Goal: Task Accomplishment & Management: Manage account settings

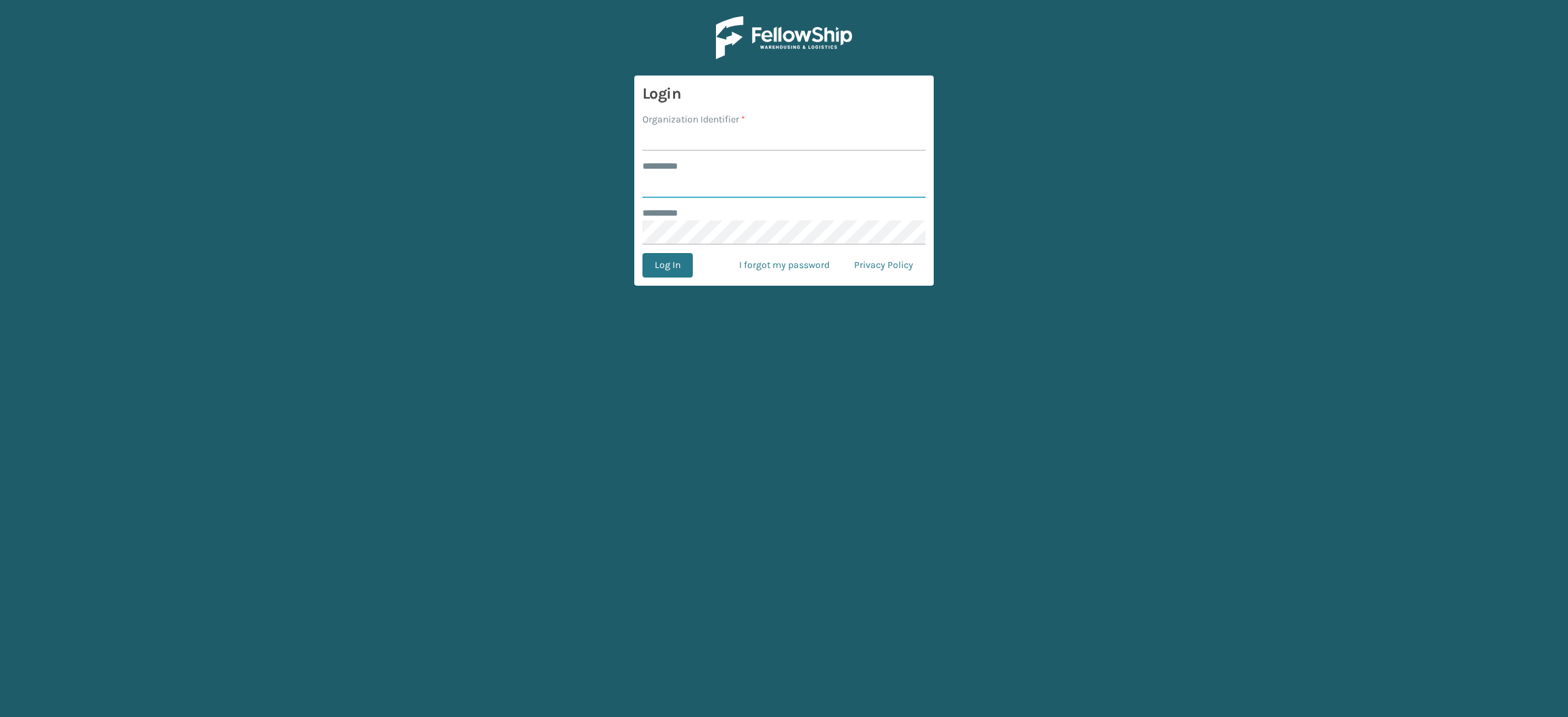
type input "**********"
click at [673, 147] on input "Organization Identifier *" at bounding box center [784, 138] width 283 height 25
type input "SuperAdminOrganization"
click at [665, 263] on button "Log In" at bounding box center [667, 265] width 51 height 25
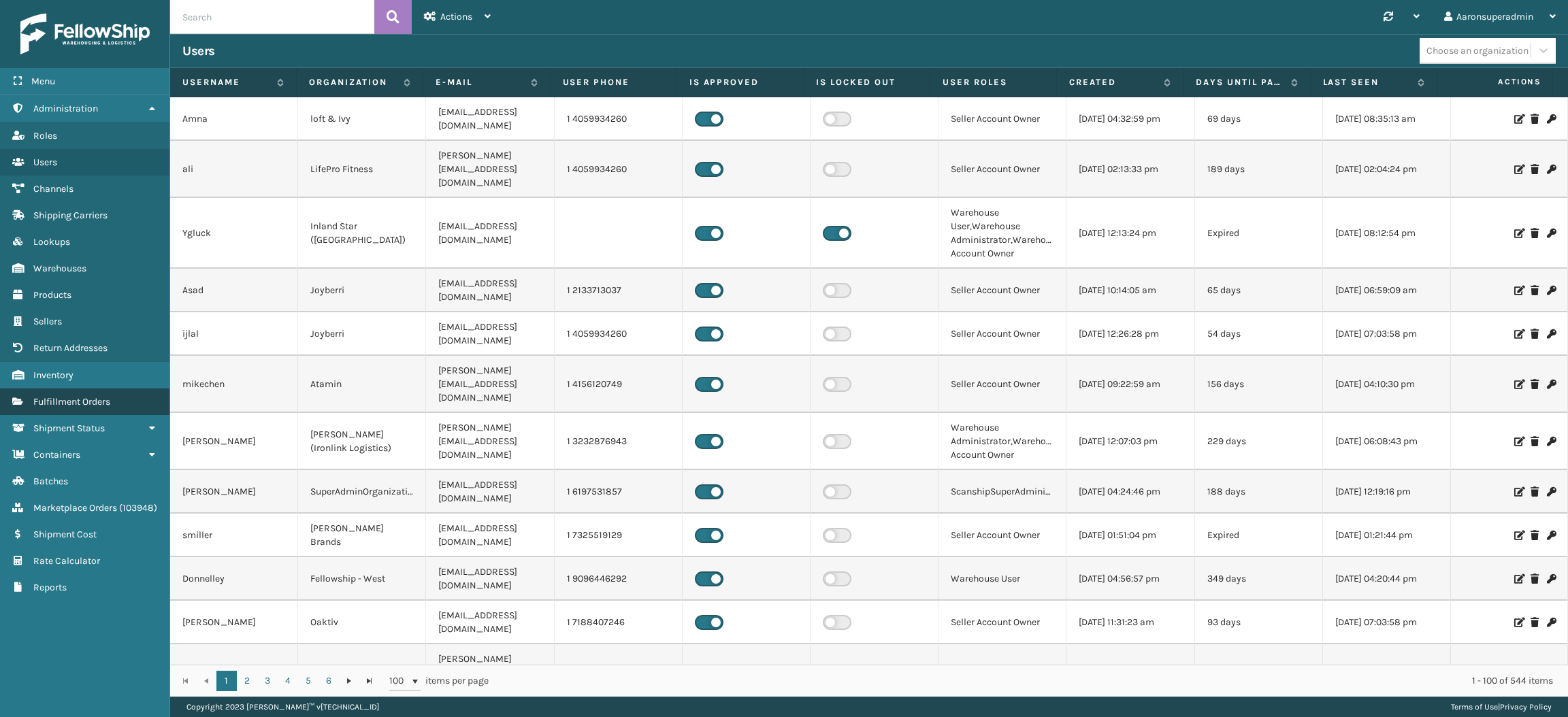
click at [74, 402] on link "Fulfillment Orders" at bounding box center [85, 401] width 170 height 27
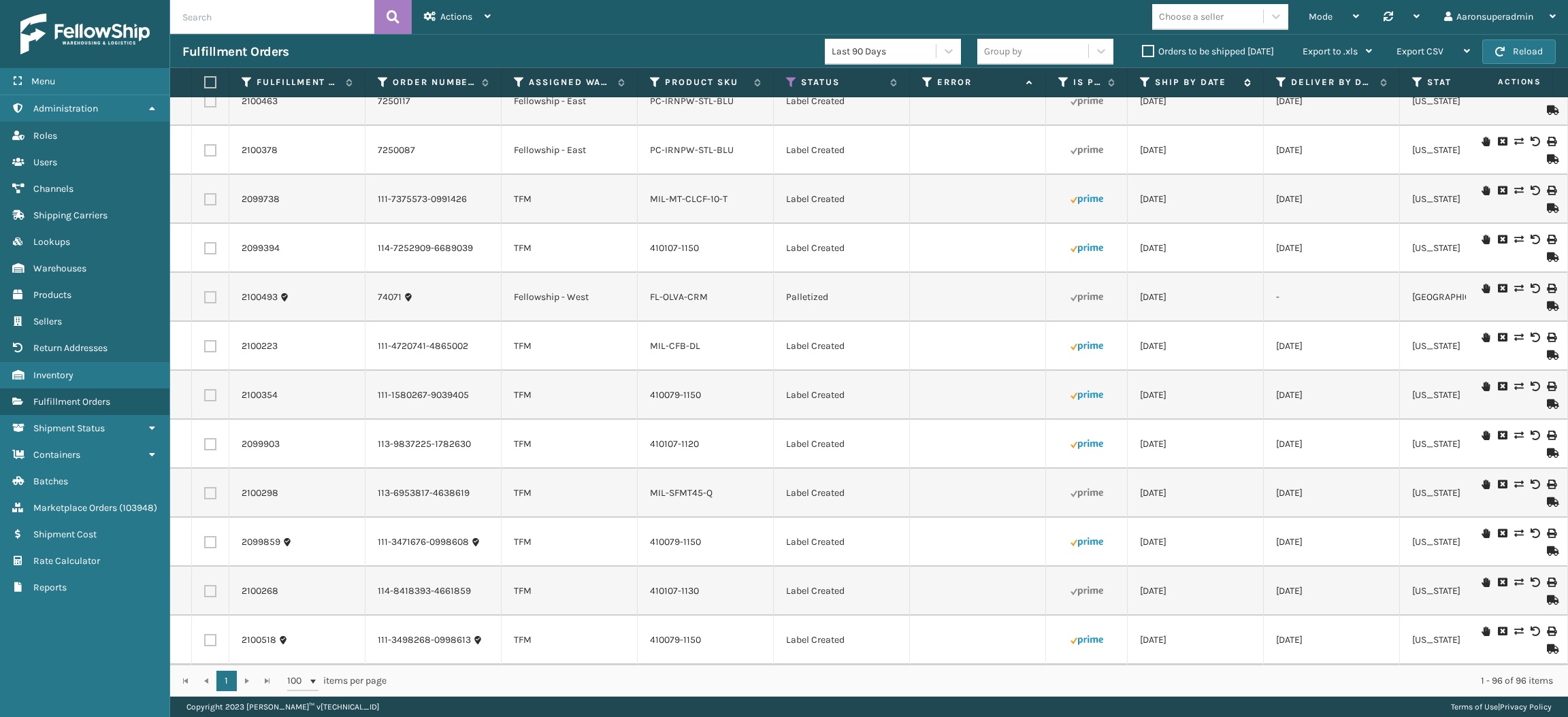
scroll to position [3585, 0]
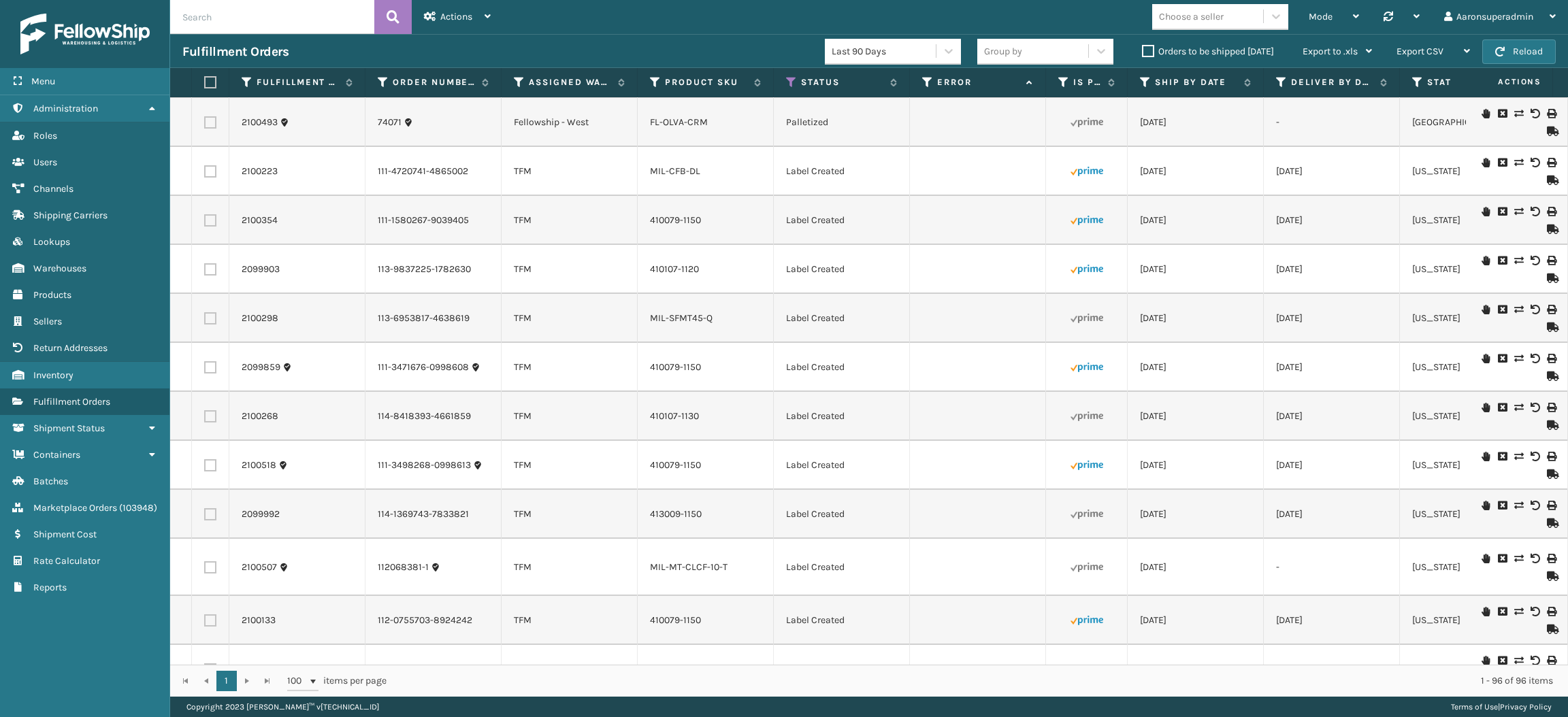
click at [209, 82] on label at bounding box center [208, 82] width 8 height 12
click at [205, 82] on input "checkbox" at bounding box center [204, 83] width 1 height 9
checkbox input "true"
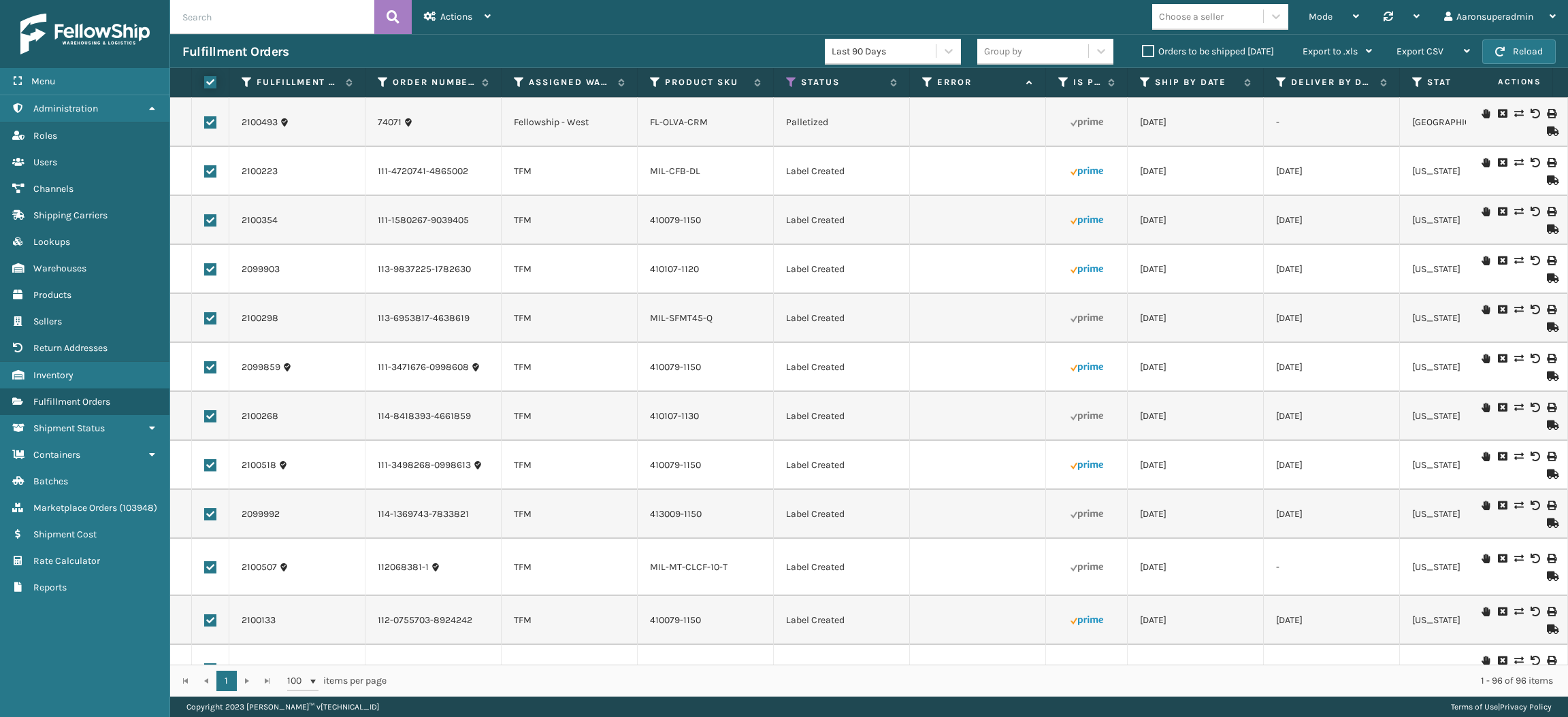
checkbox input "true"
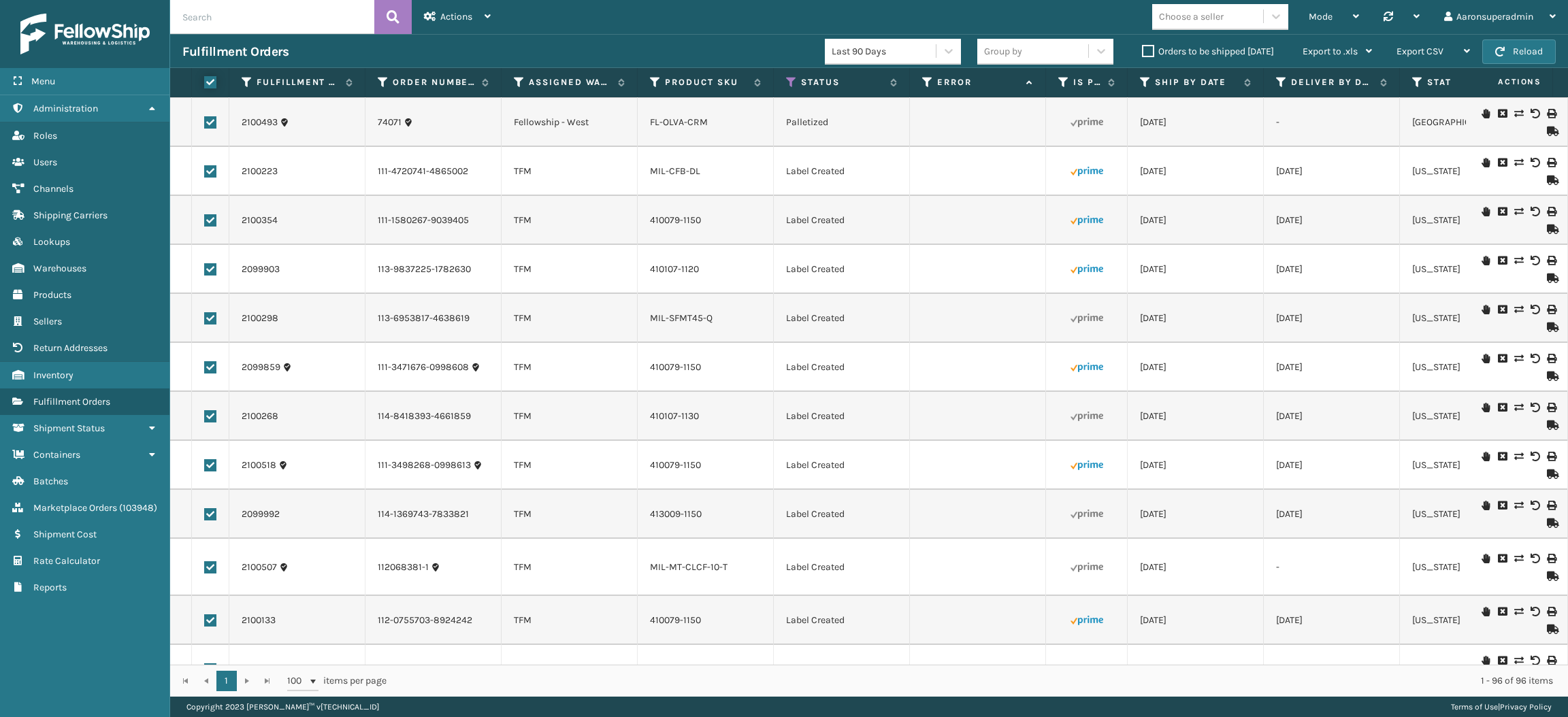
checkbox input "true"
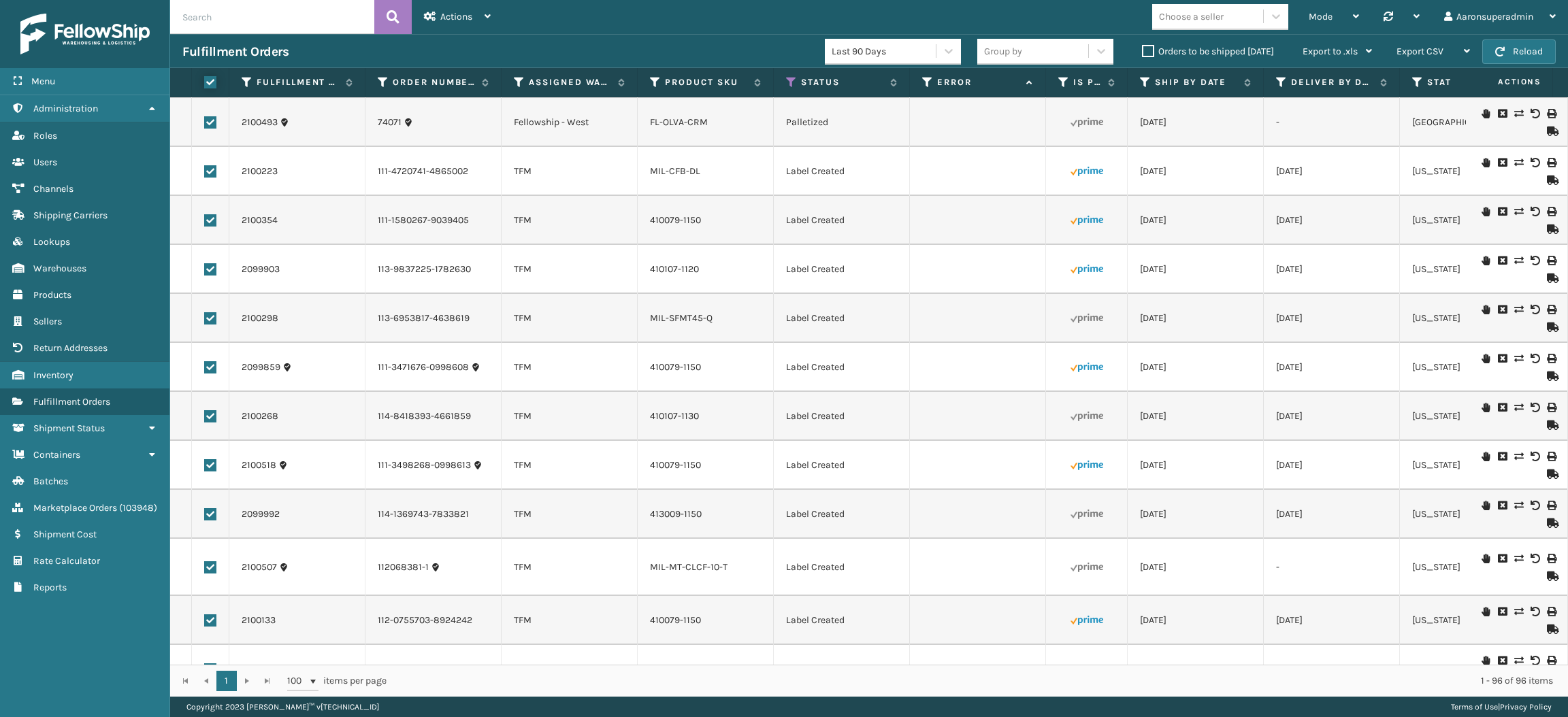
checkbox input "true"
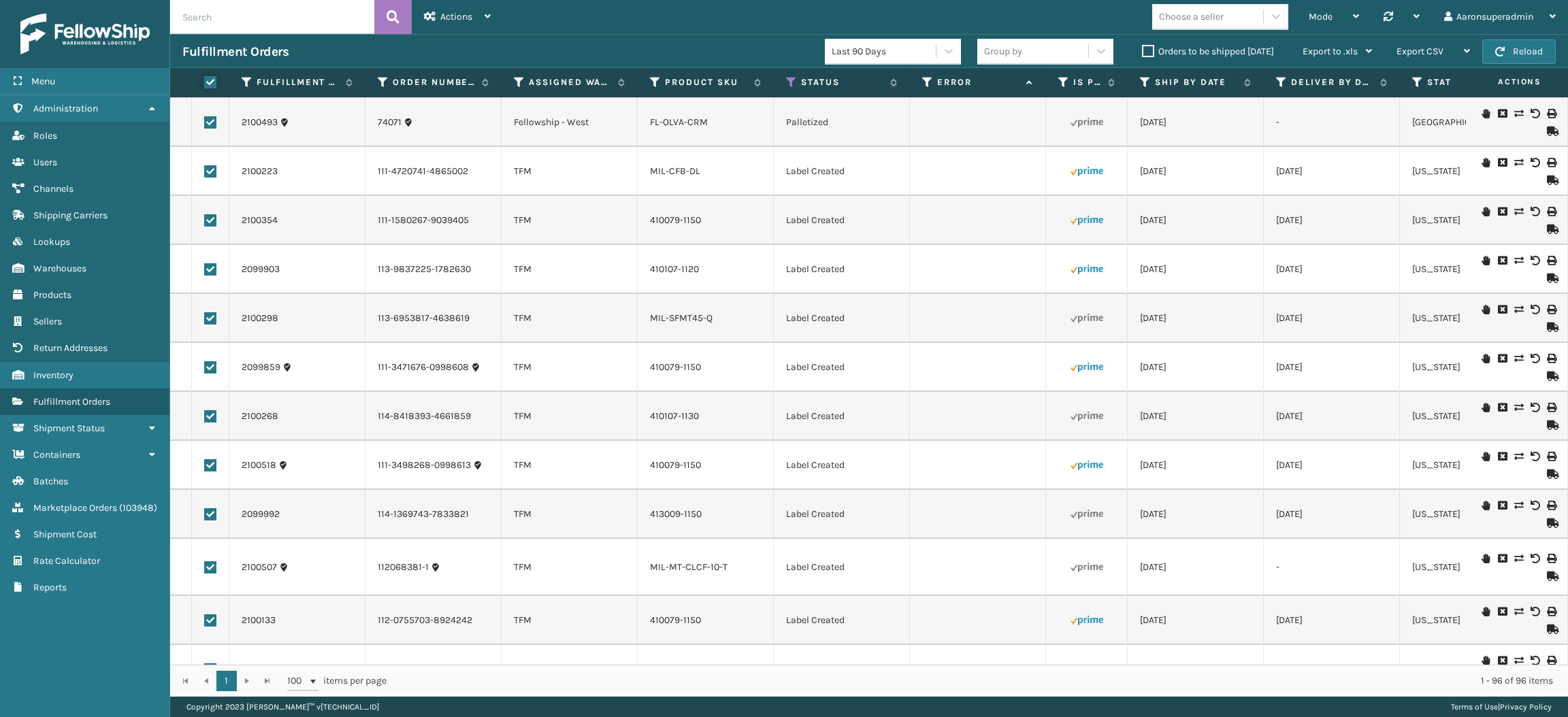
checkbox input "true"
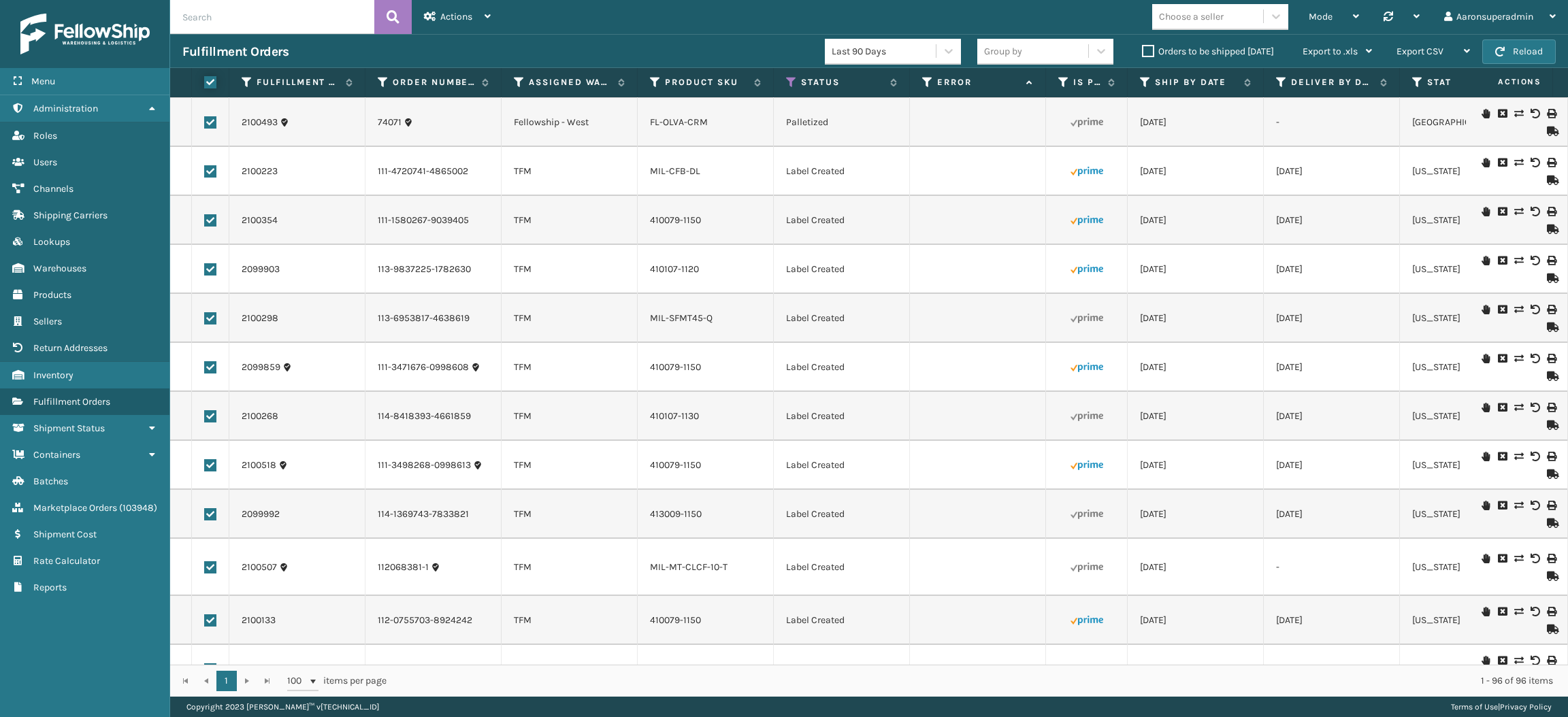
checkbox input "true"
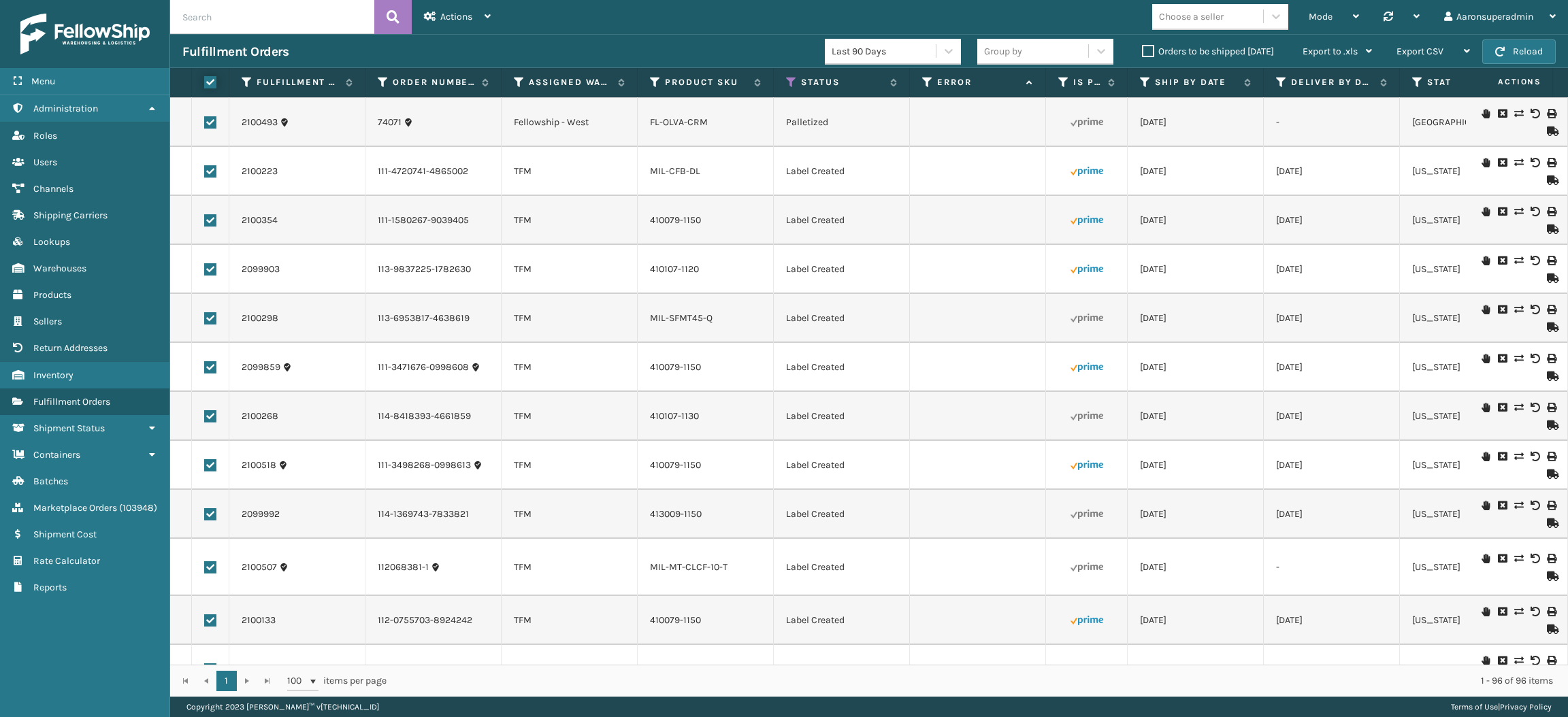
checkbox input "true"
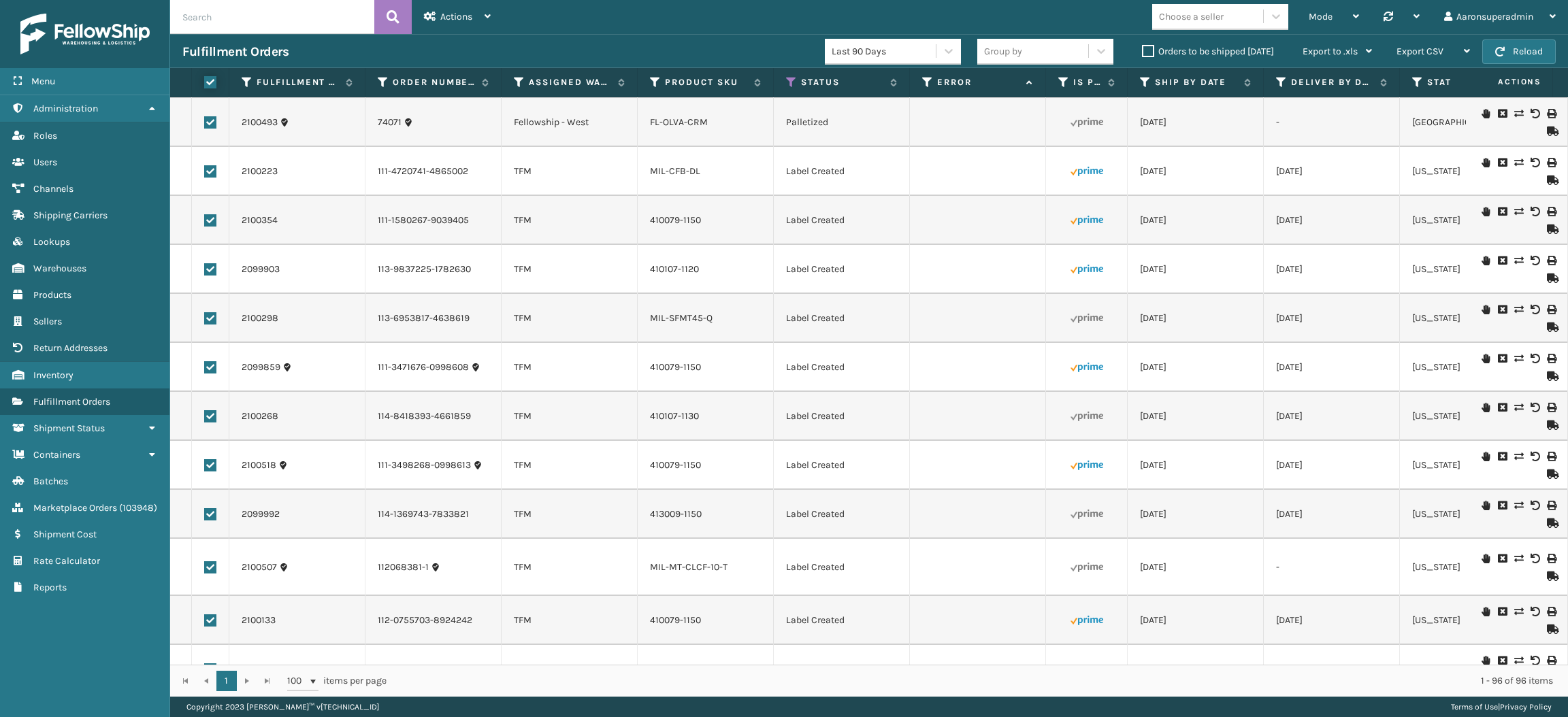
checkbox input "true"
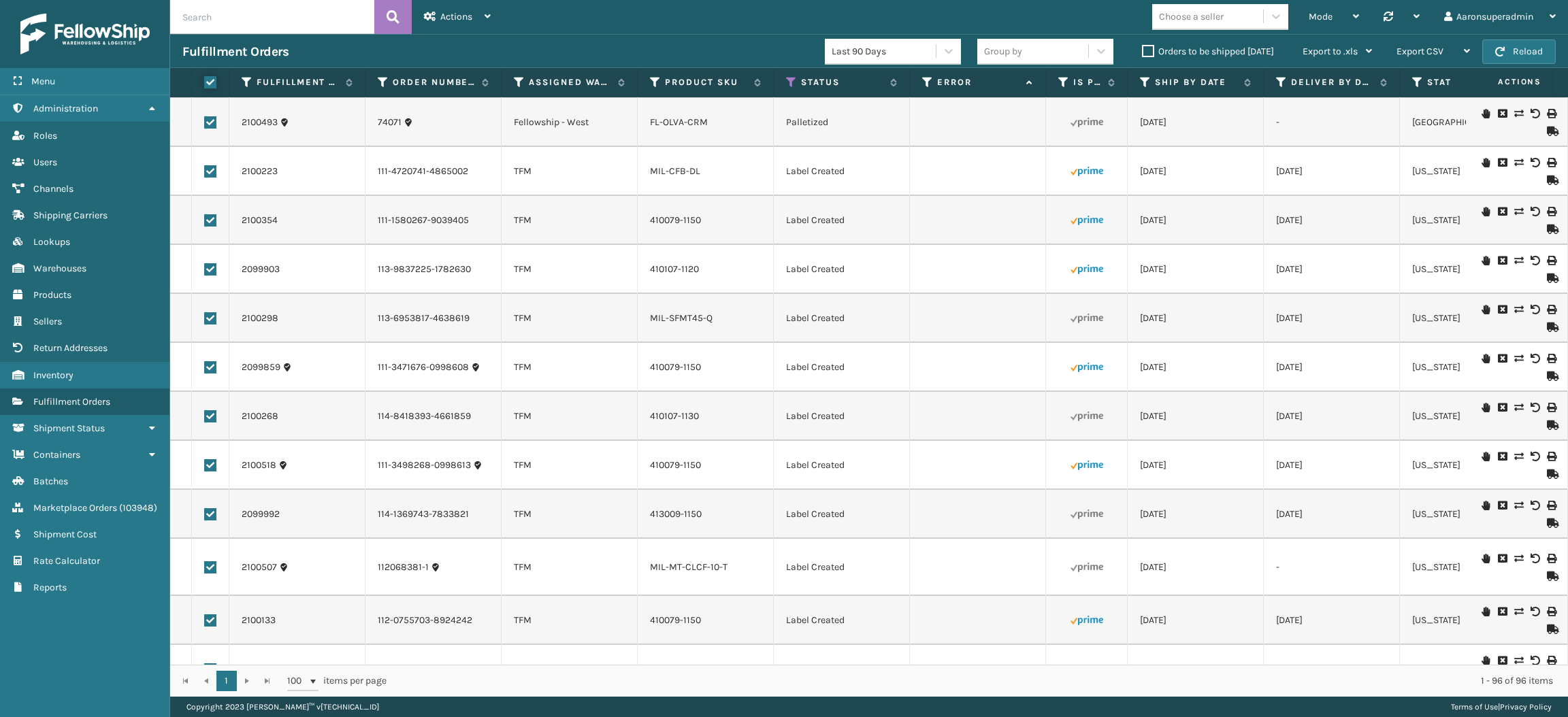
checkbox input "true"
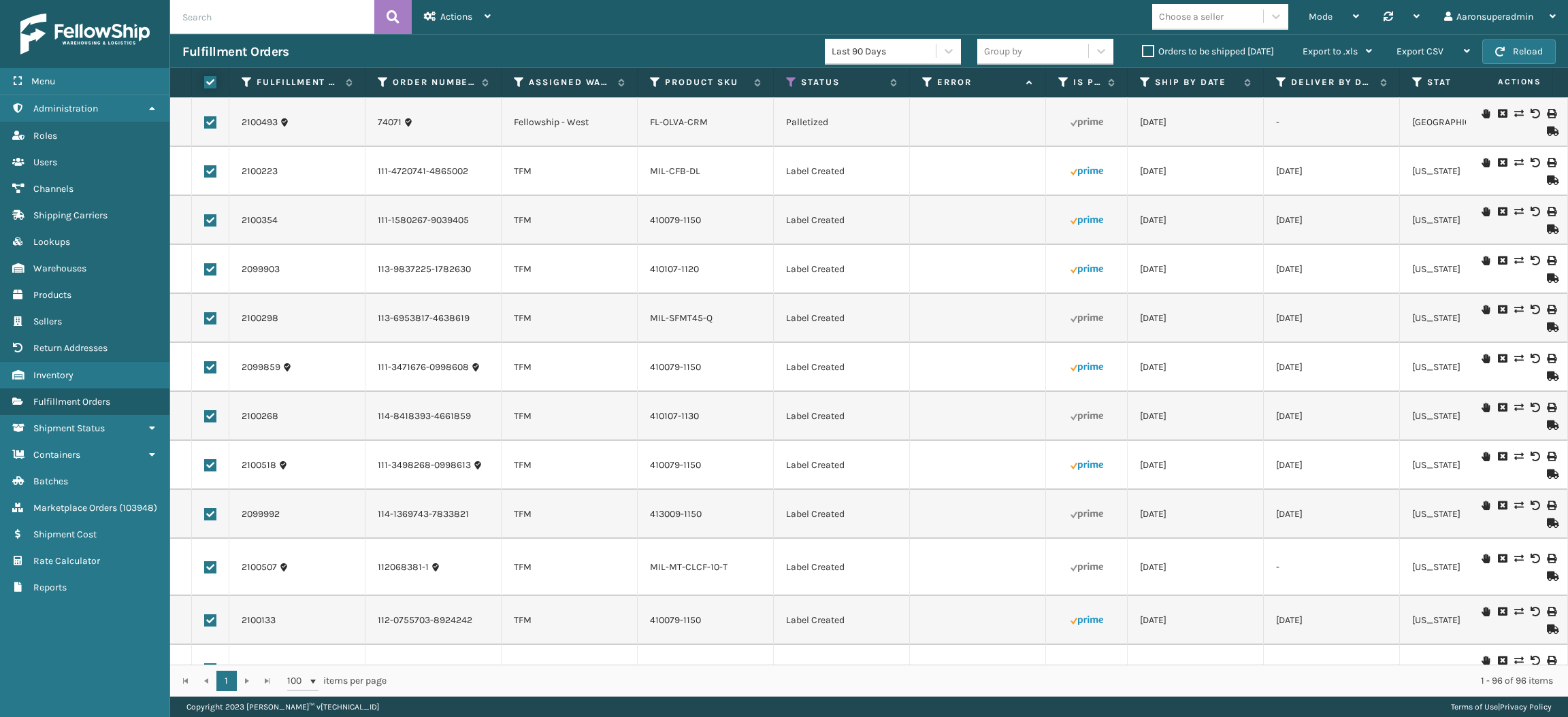
checkbox input "true"
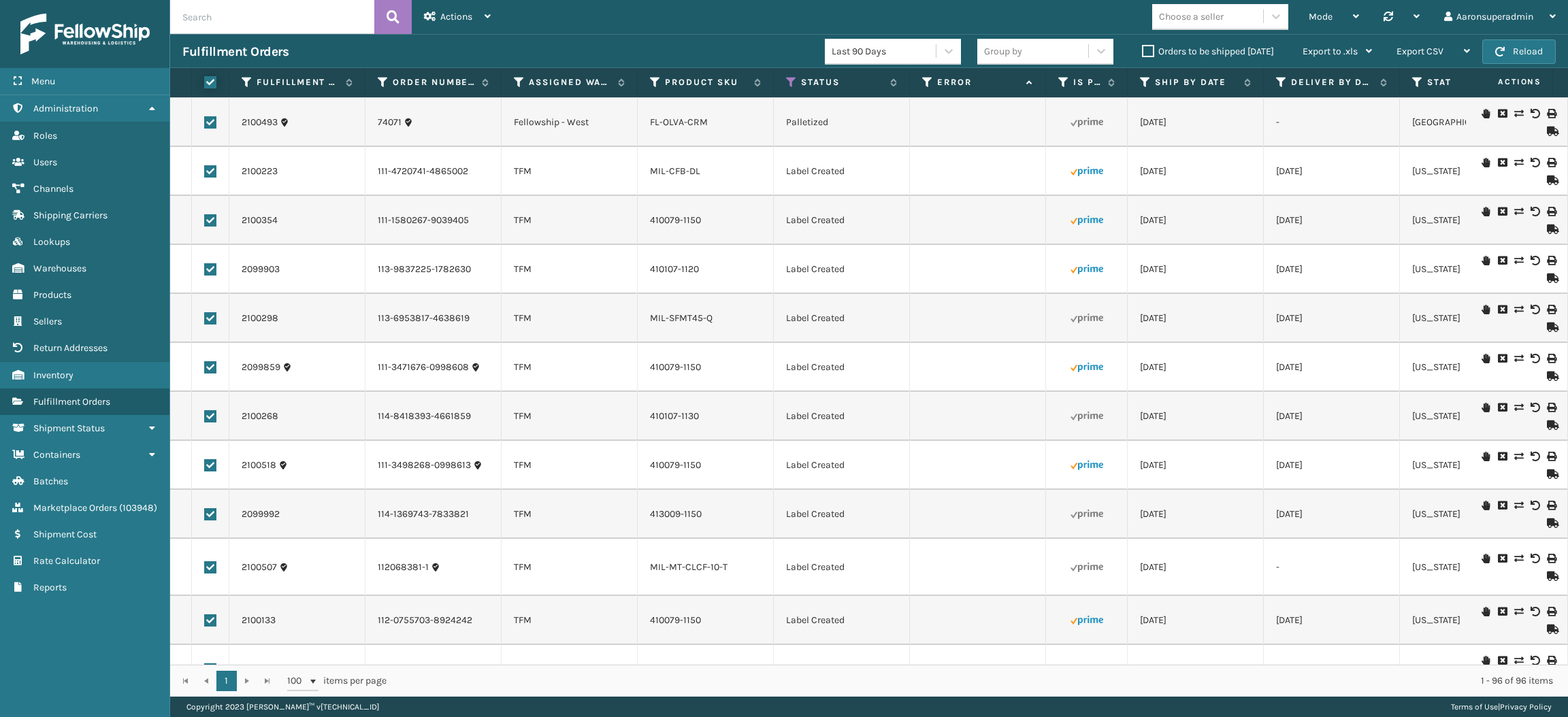
checkbox input "true"
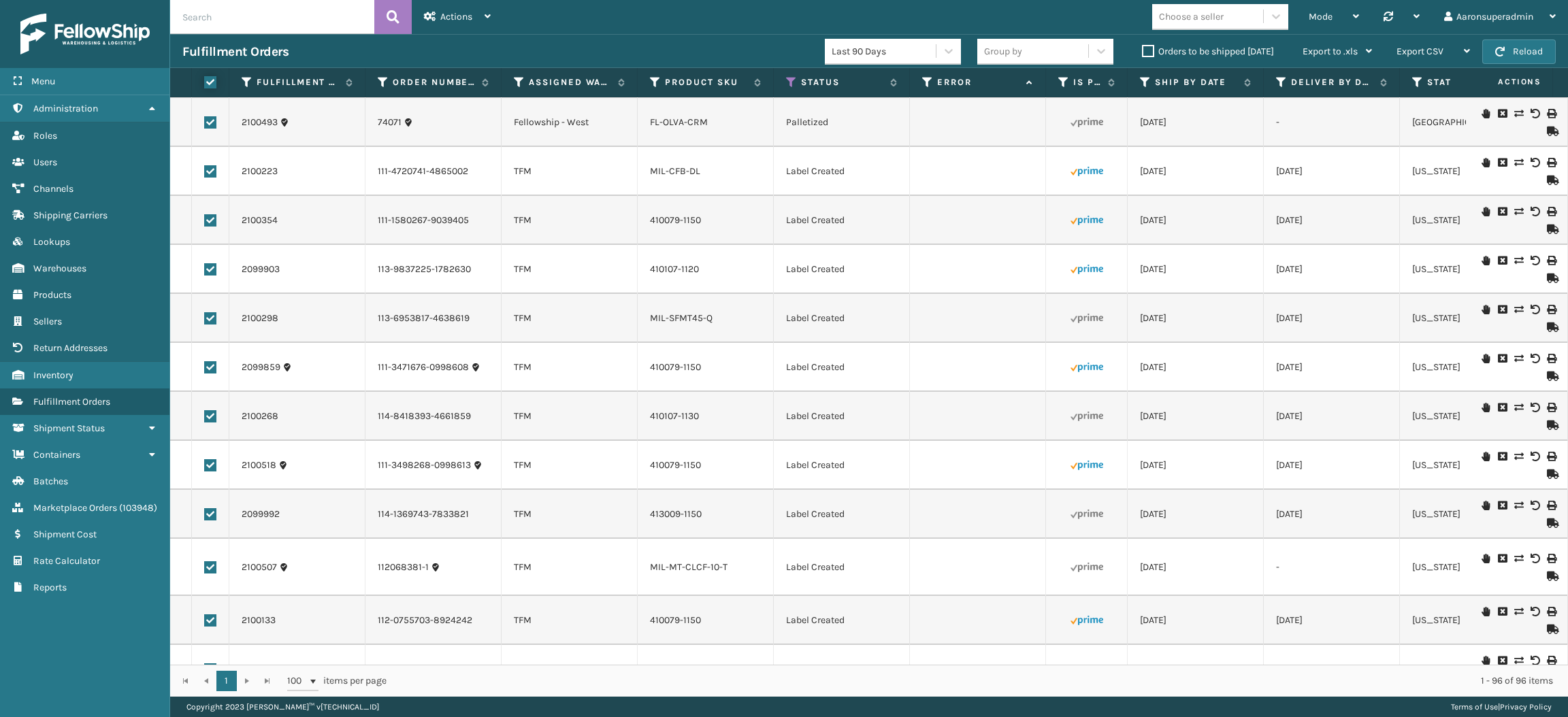
checkbox input "true"
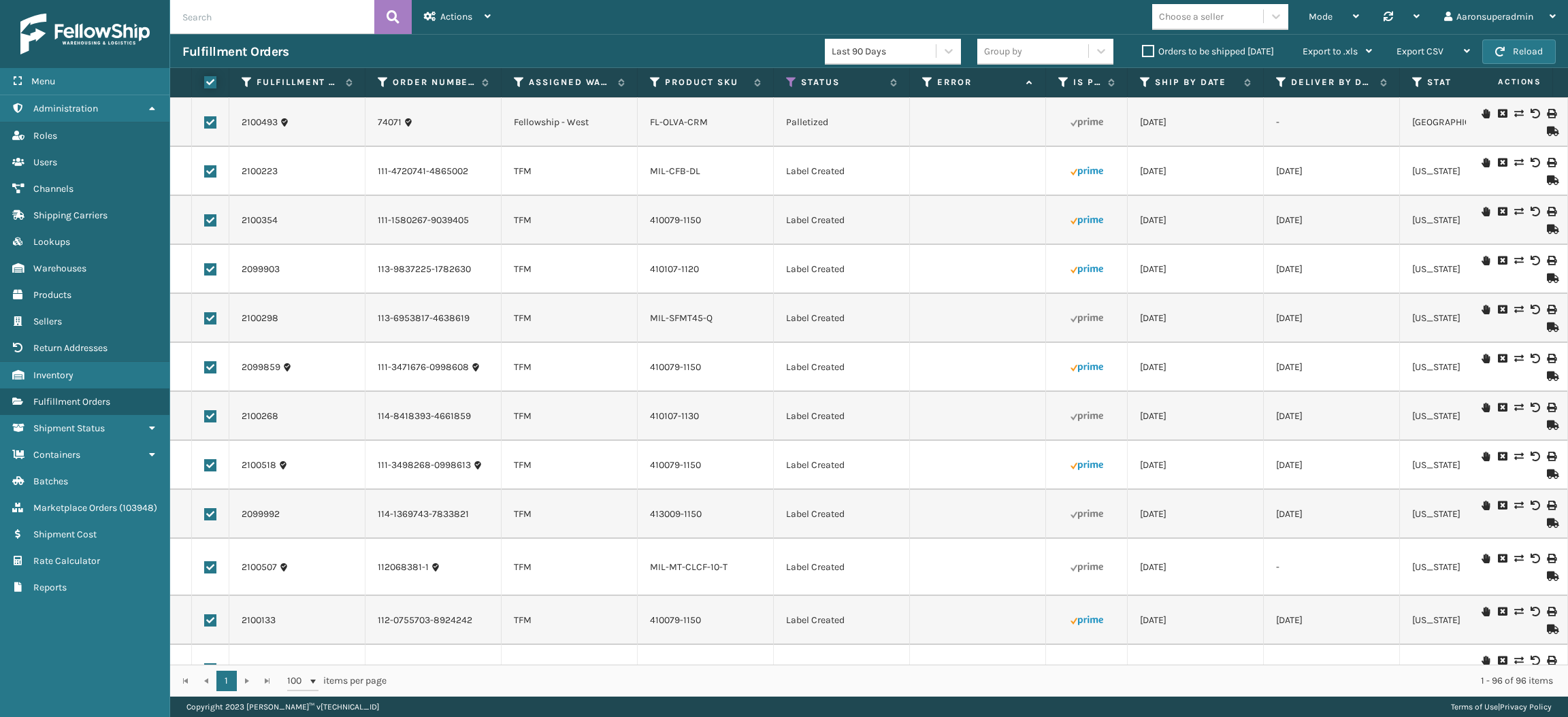
checkbox input "true"
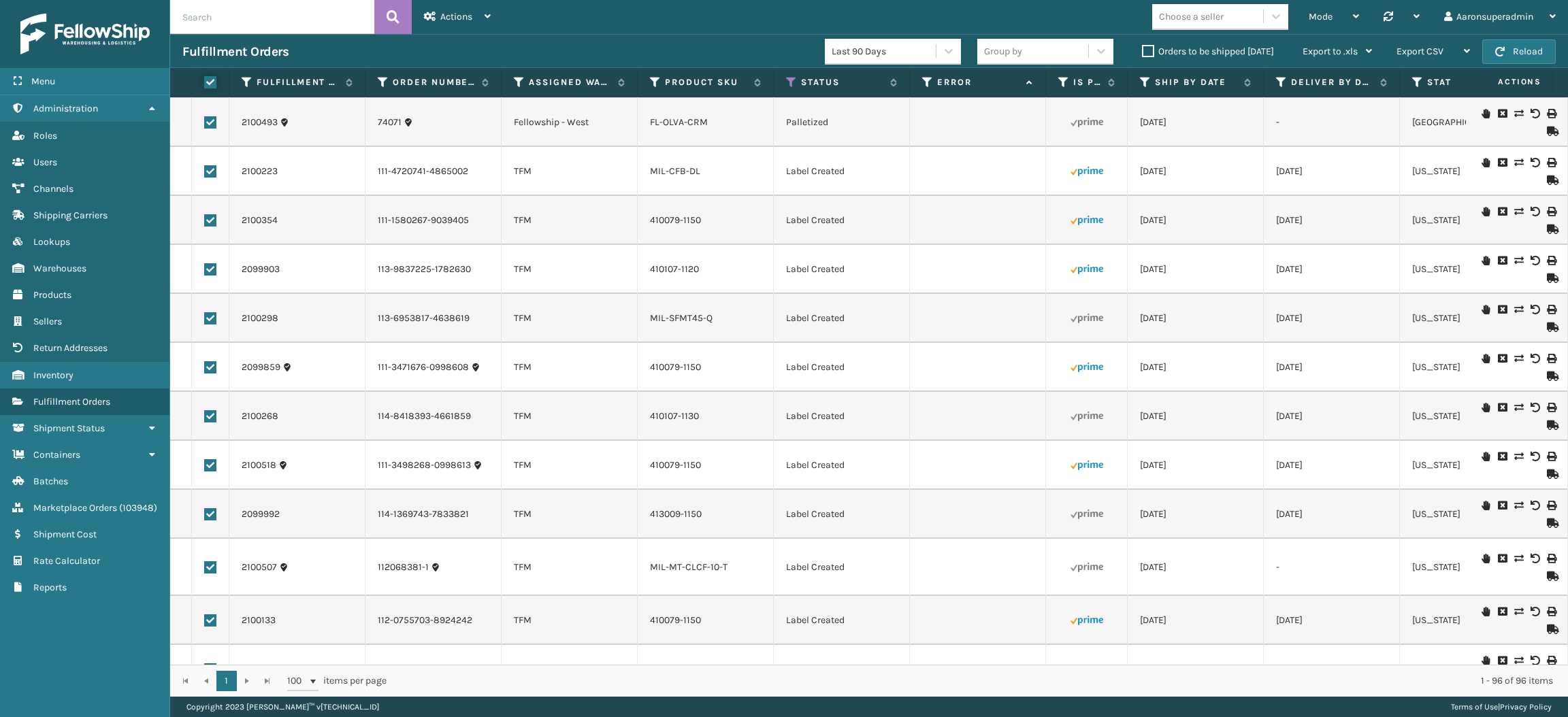
checkbox input "true"
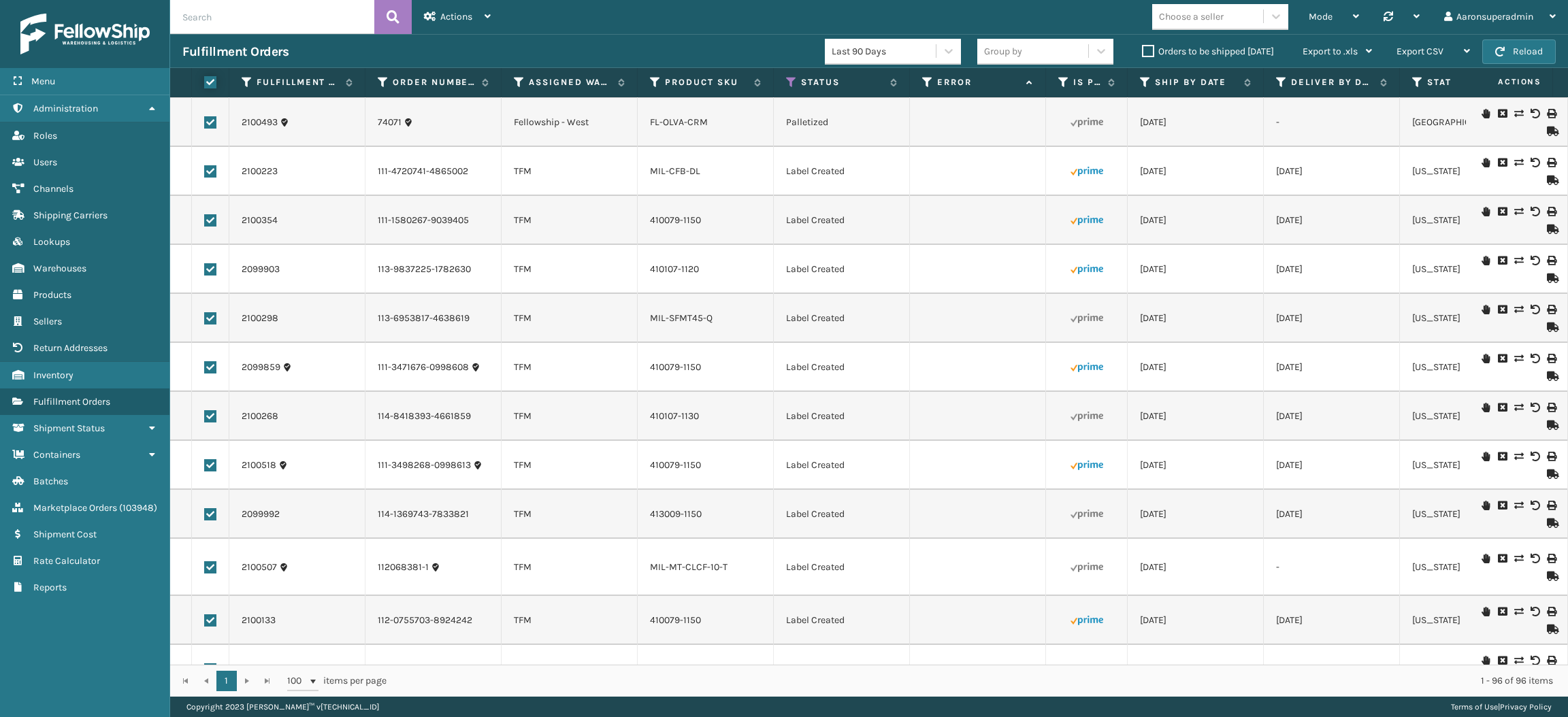
checkbox input "true"
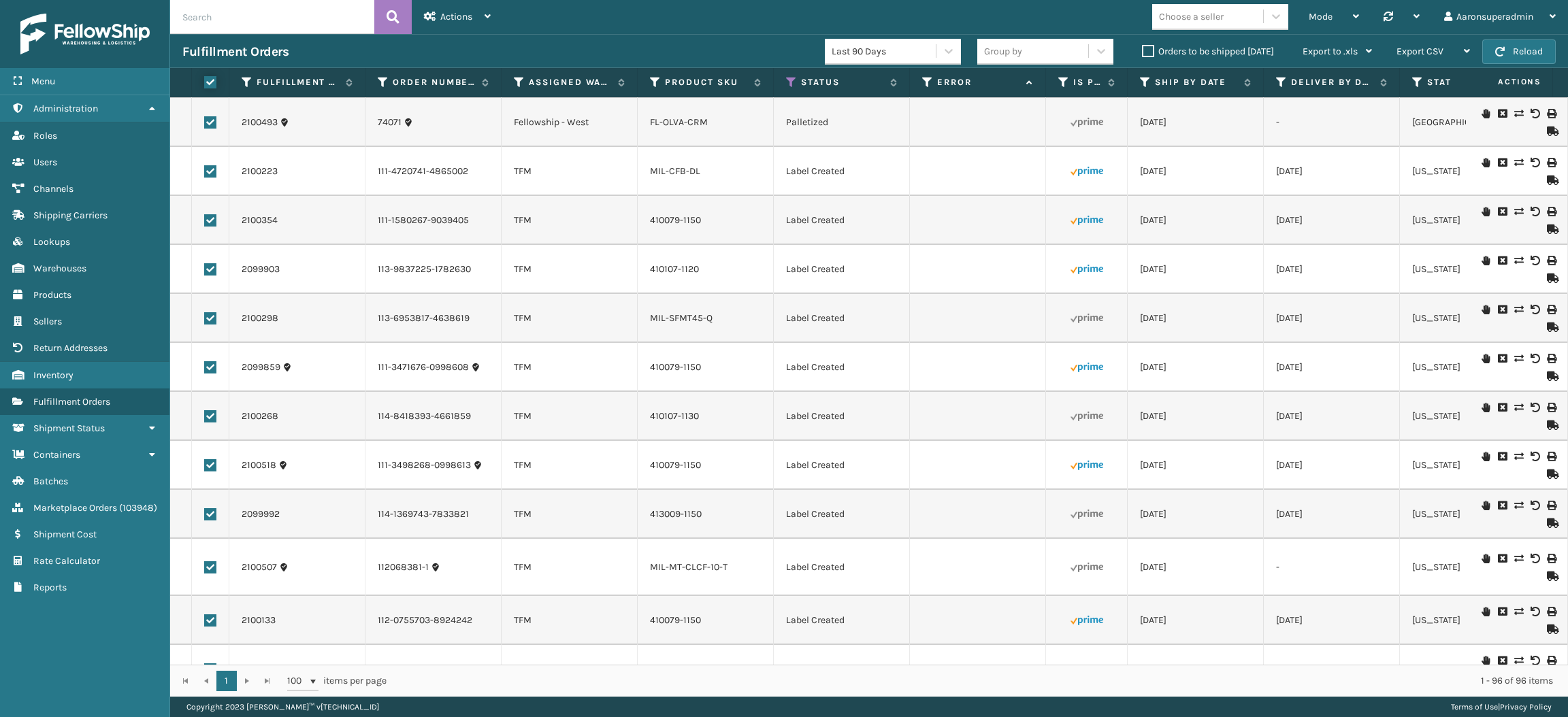
checkbox input "true"
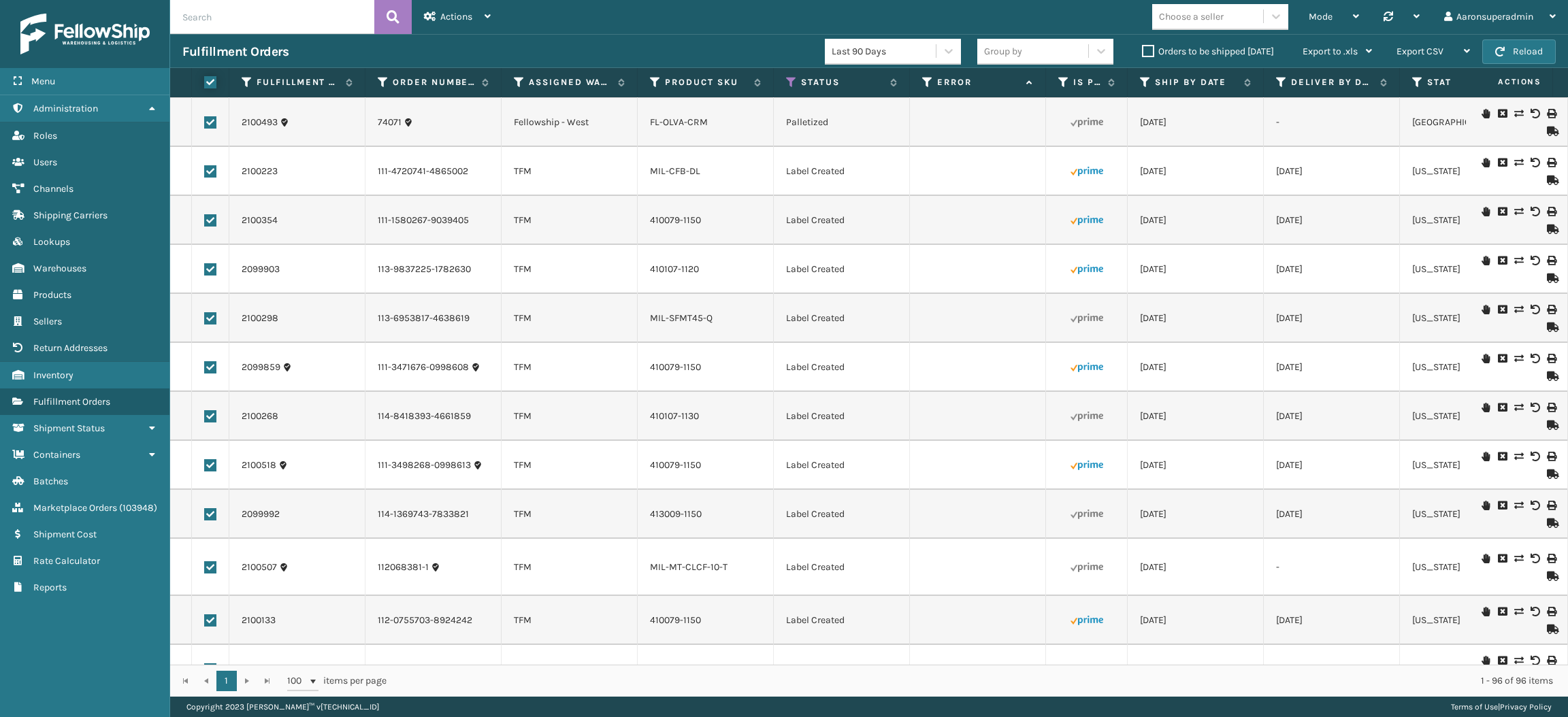
checkbox input "true"
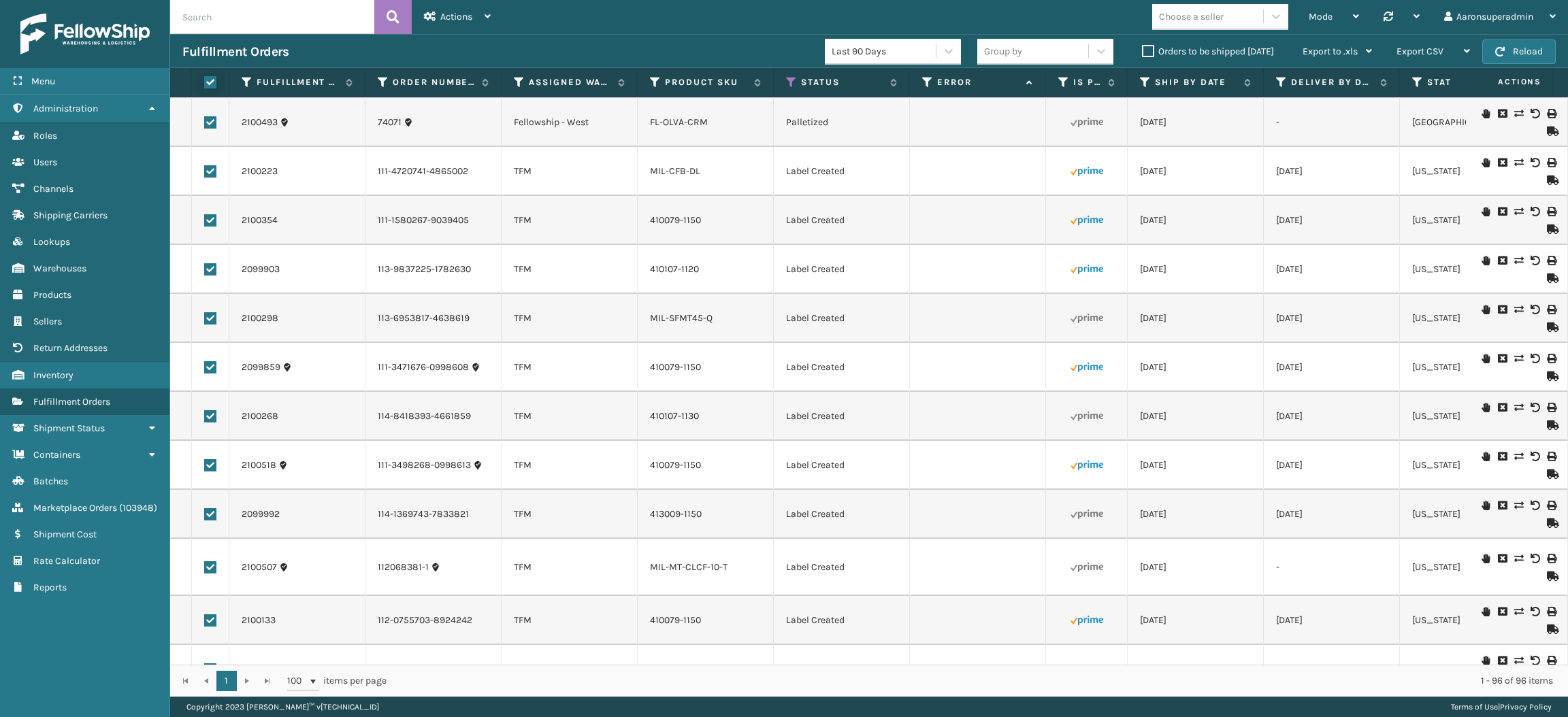
checkbox input "true"
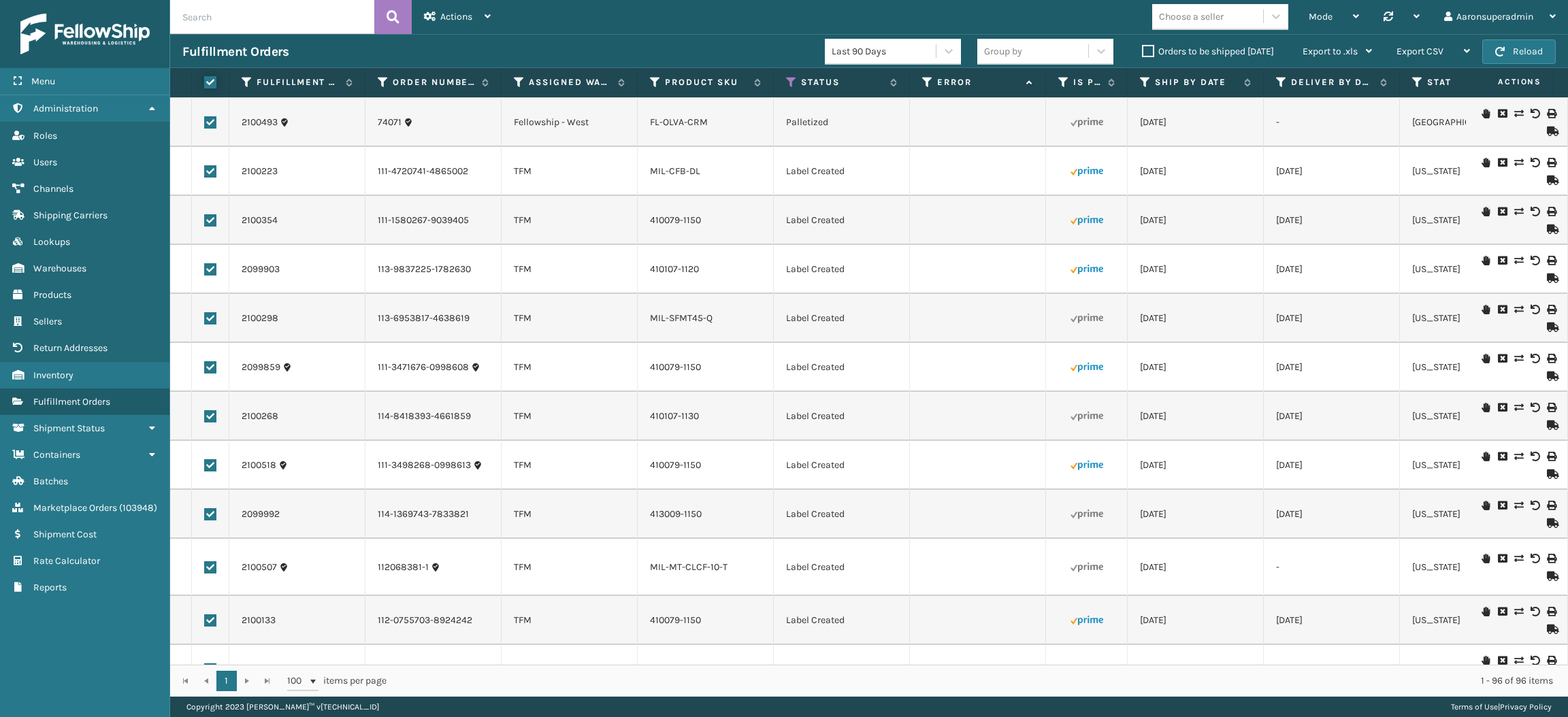
checkbox input "true"
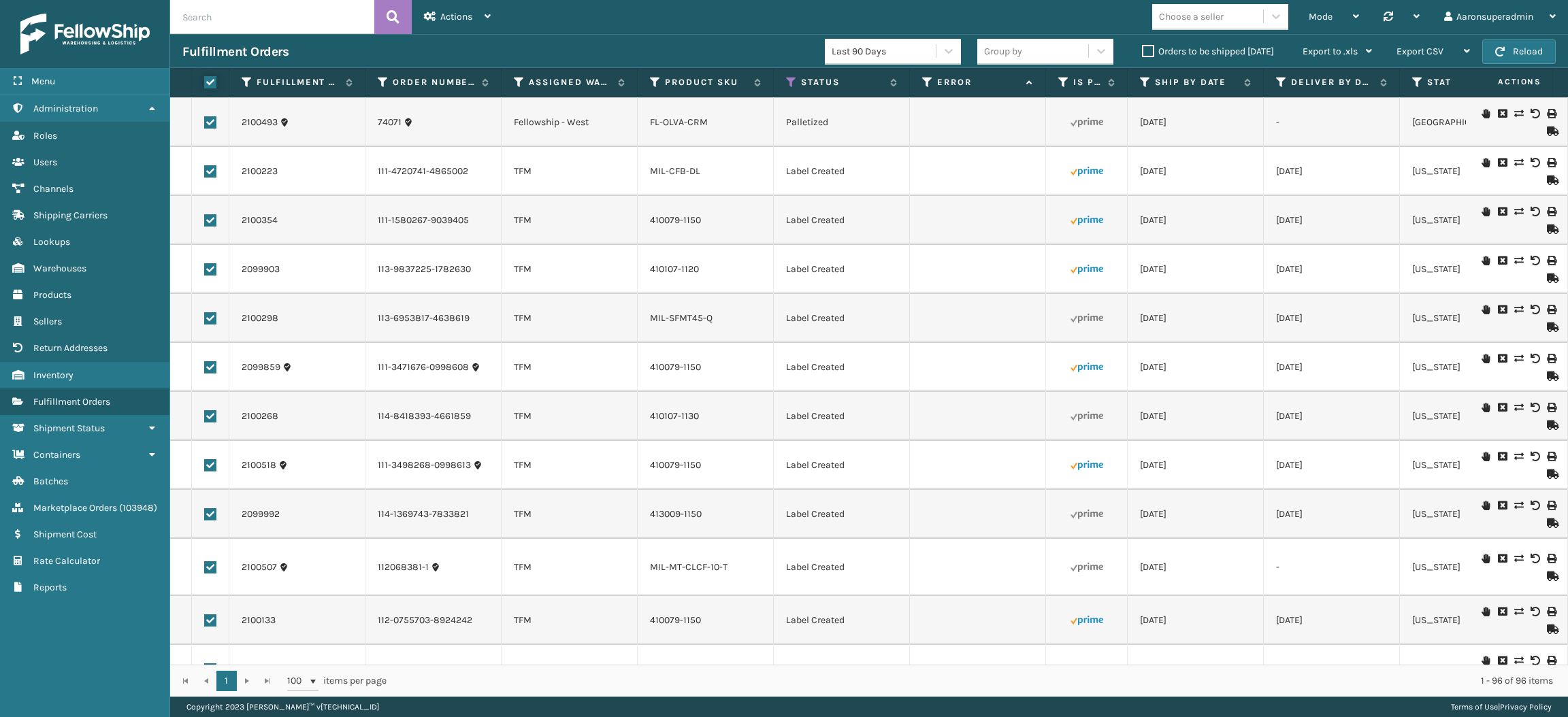
checkbox input "true"
click at [1063, 38] on div "Bulk Actions" at bounding box center [1077, 52] width 80 height 34
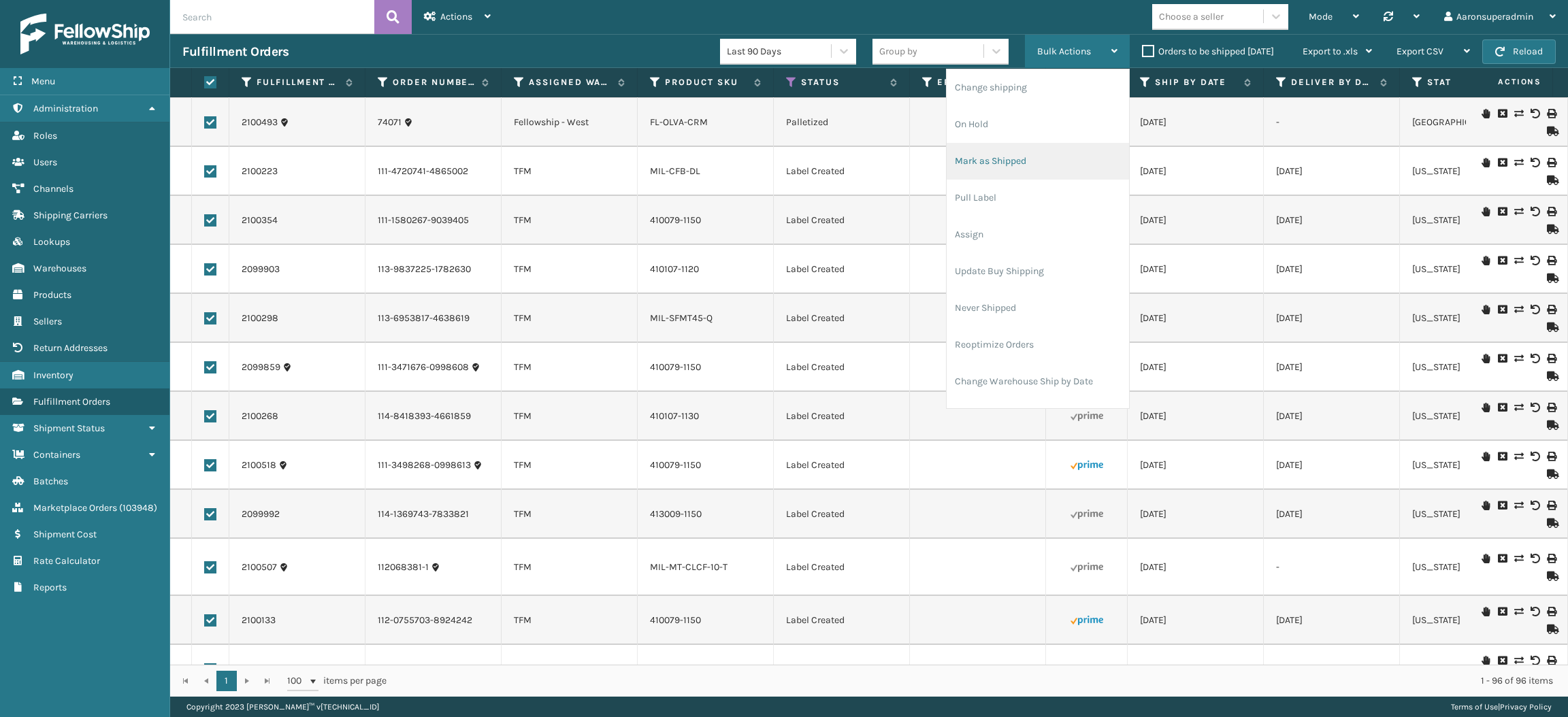
click at [976, 162] on li "Mark as Shipped" at bounding box center [1038, 161] width 183 height 37
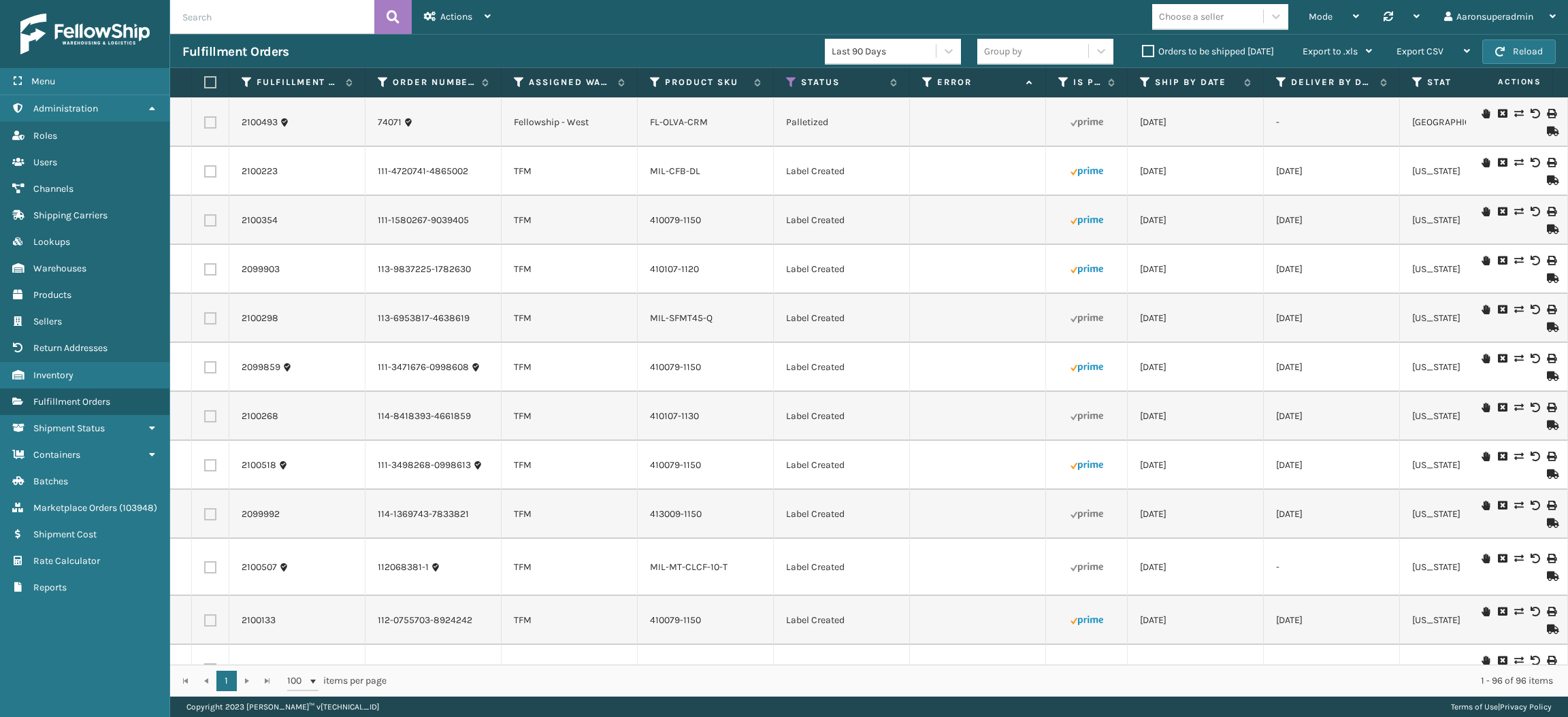
click at [1149, 51] on label "Orders to be shipped [DATE]" at bounding box center [1208, 51] width 132 height 12
click at [1143, 51] on input "Orders to be shipped [DATE]" at bounding box center [1143, 48] width 1 height 9
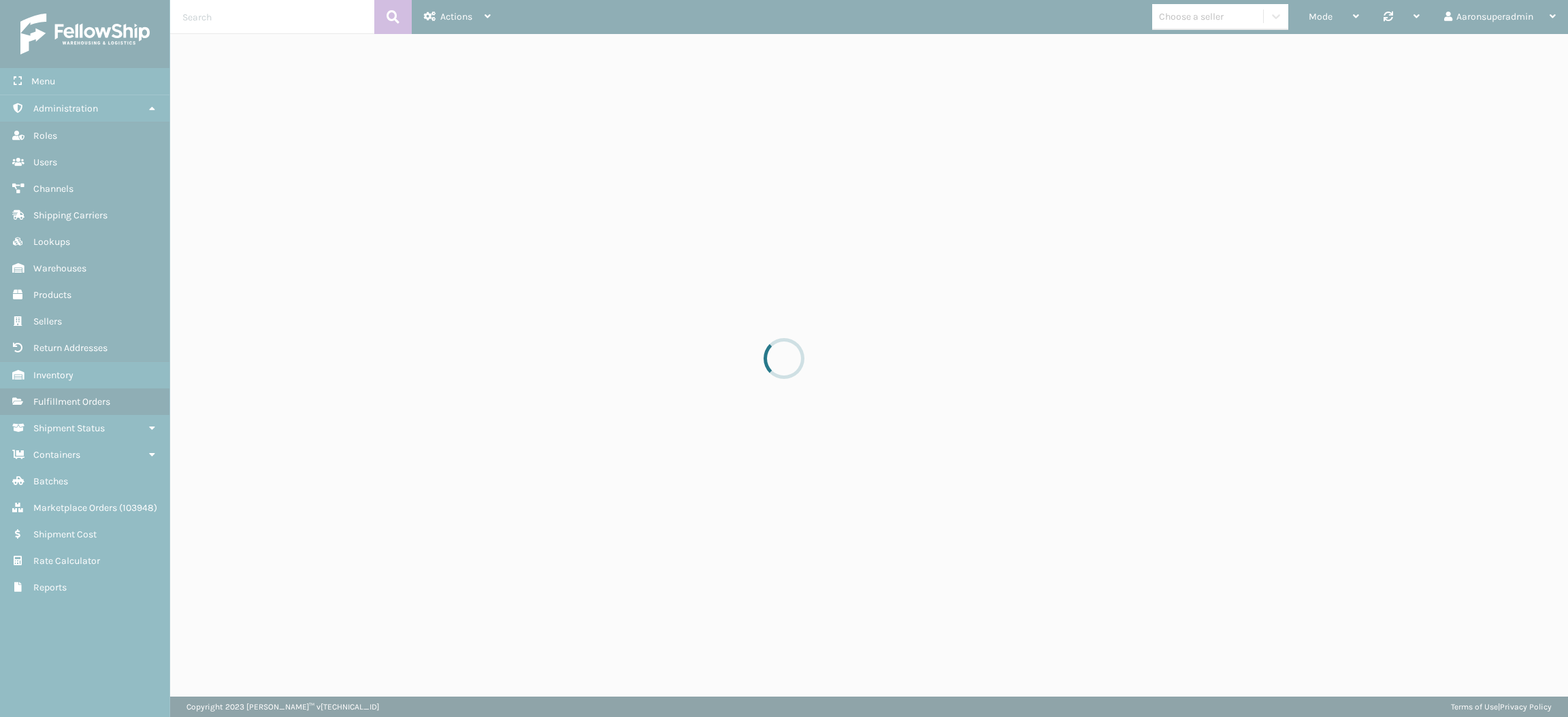
click at [423, 19] on div at bounding box center [784, 358] width 1568 height 717
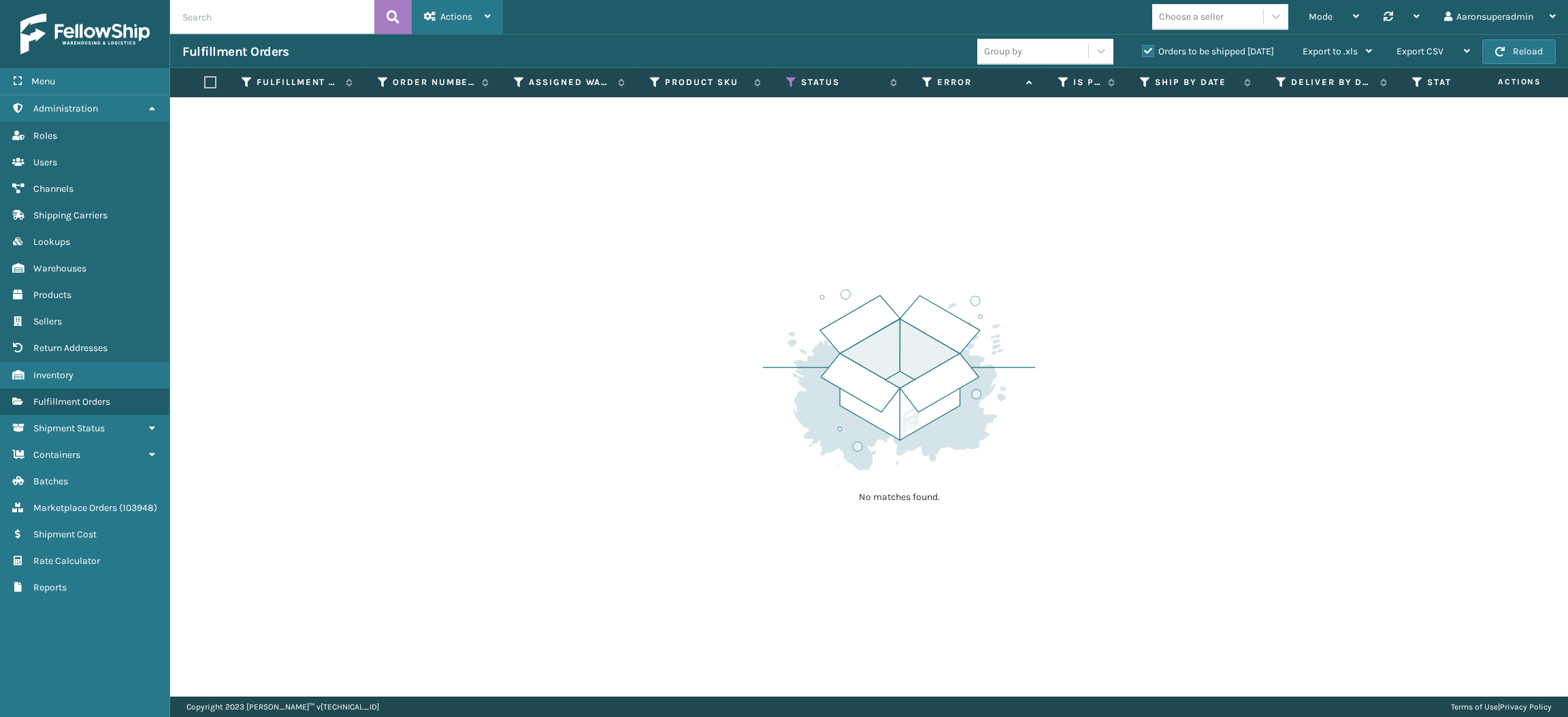
click at [467, 28] on div "Actions" at bounding box center [457, 17] width 66 height 34
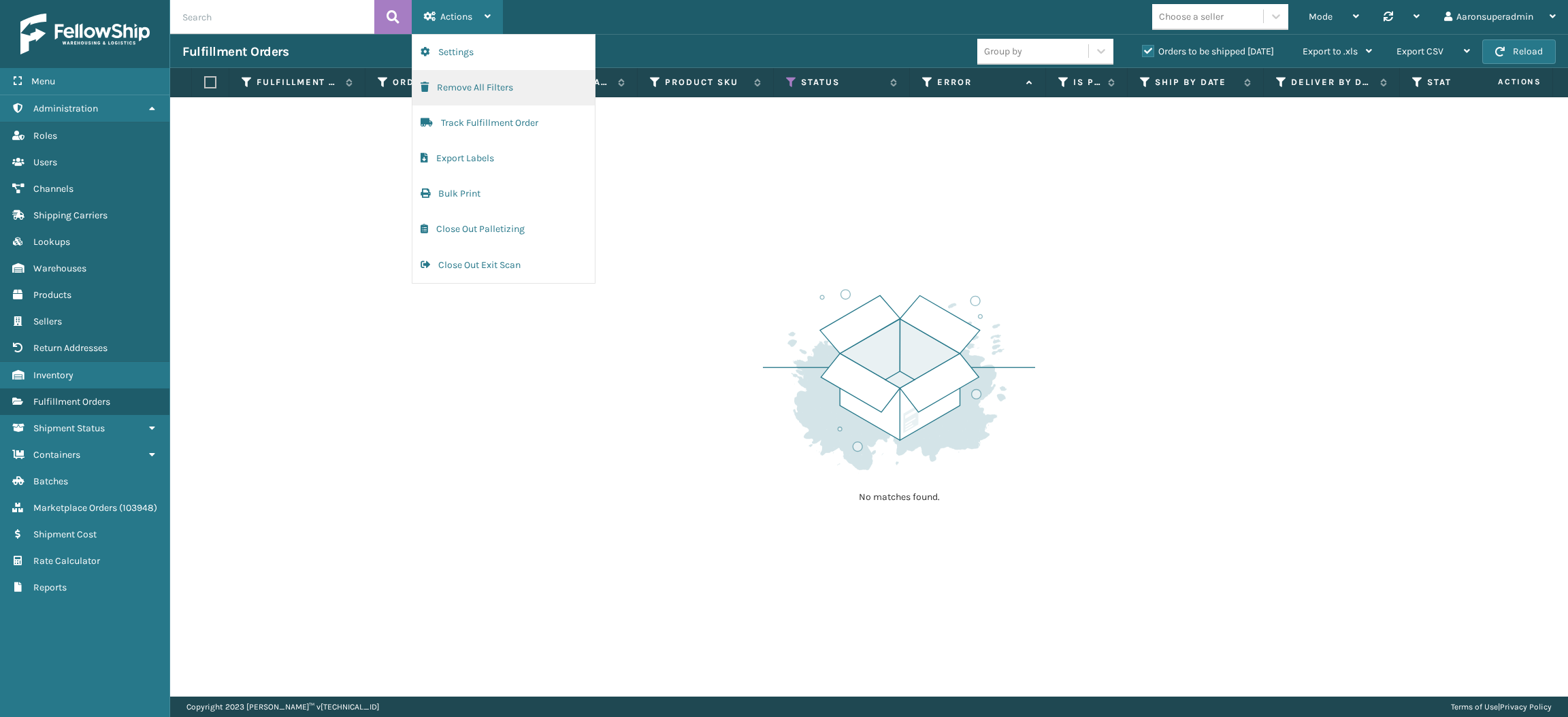
click at [484, 94] on button "Remove All Filters" at bounding box center [504, 88] width 183 height 35
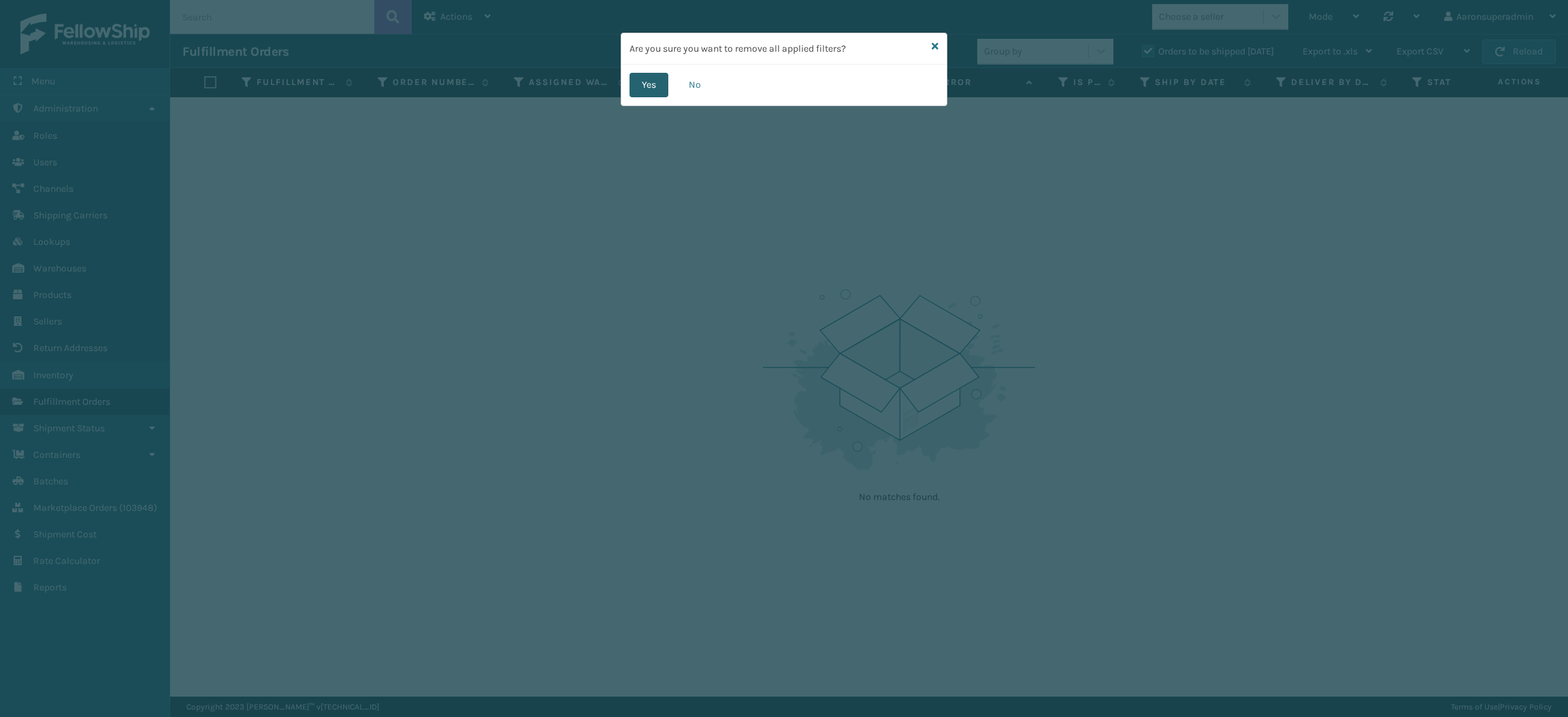
click at [652, 92] on button "Yes" at bounding box center [649, 85] width 39 height 25
